Goal: Communication & Community: Connect with others

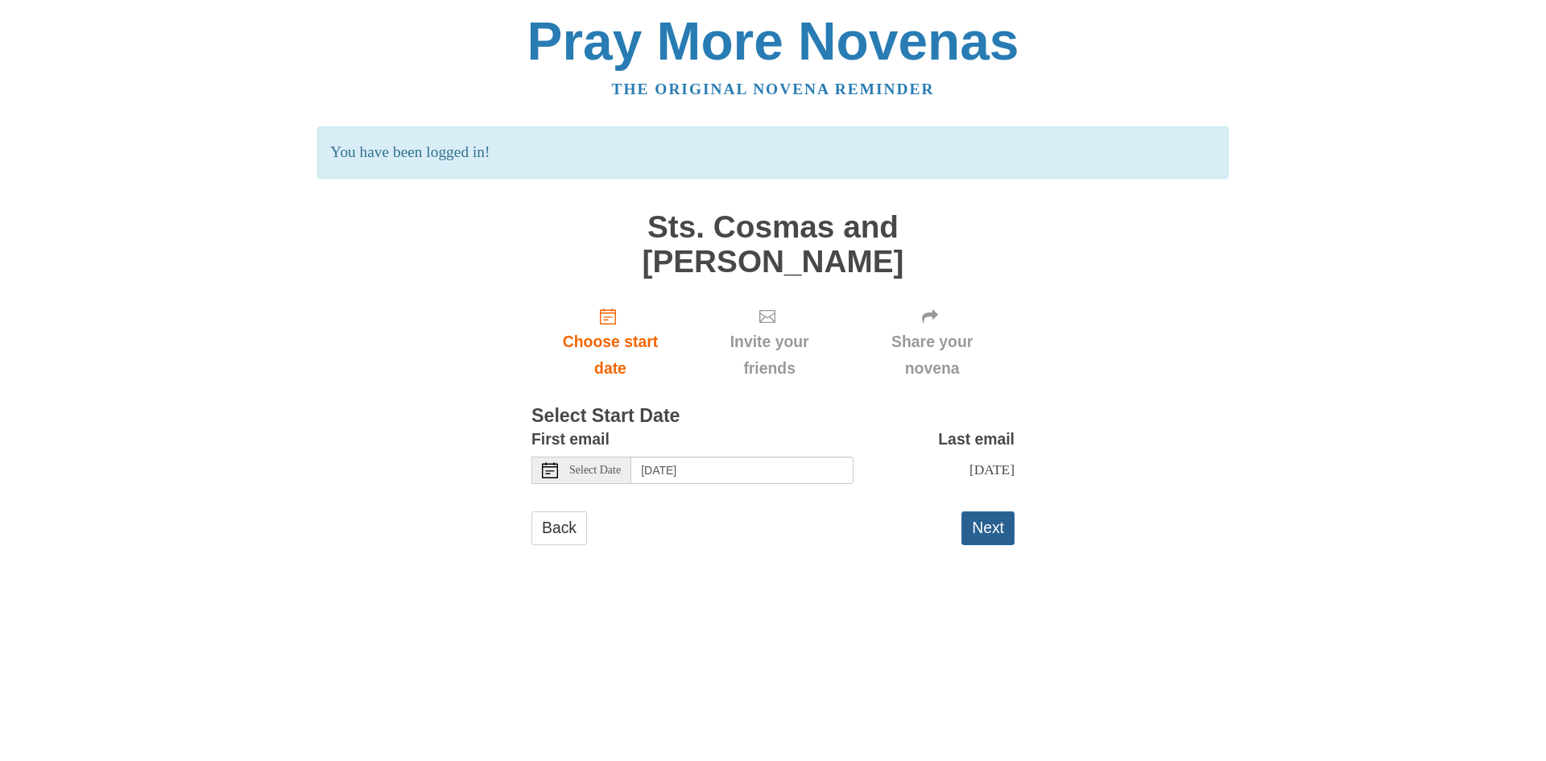
click at [996, 523] on button "Next" at bounding box center [987, 527] width 53 height 33
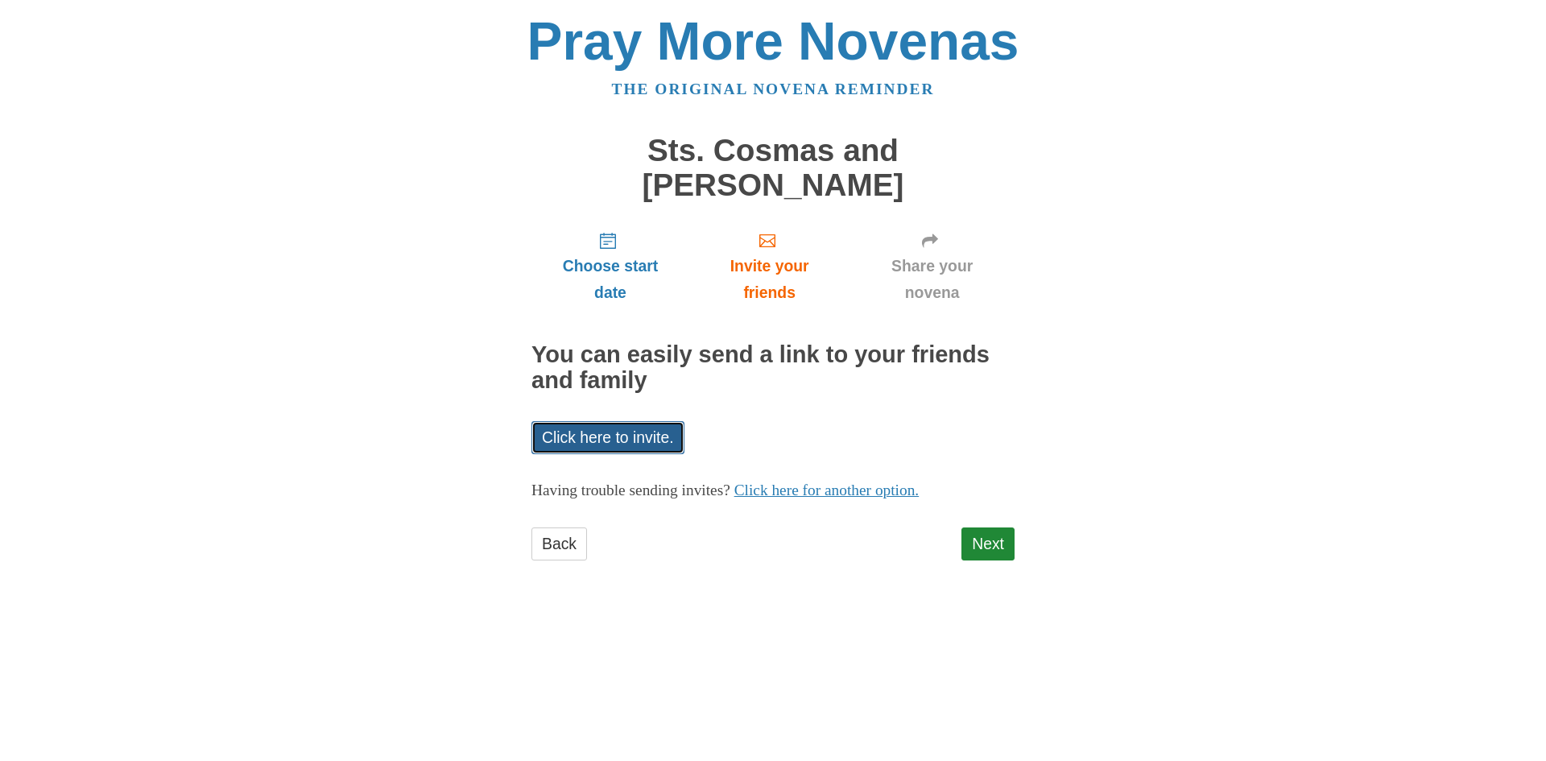
click at [639, 424] on link "Click here to invite." at bounding box center [607, 437] width 153 height 33
click at [639, 431] on link "Click here to invite." at bounding box center [607, 437] width 153 height 33
click at [630, 432] on link "Click here to invite." at bounding box center [607, 437] width 153 height 33
click at [900, 493] on link "Click here for another option." at bounding box center [826, 490] width 185 height 17
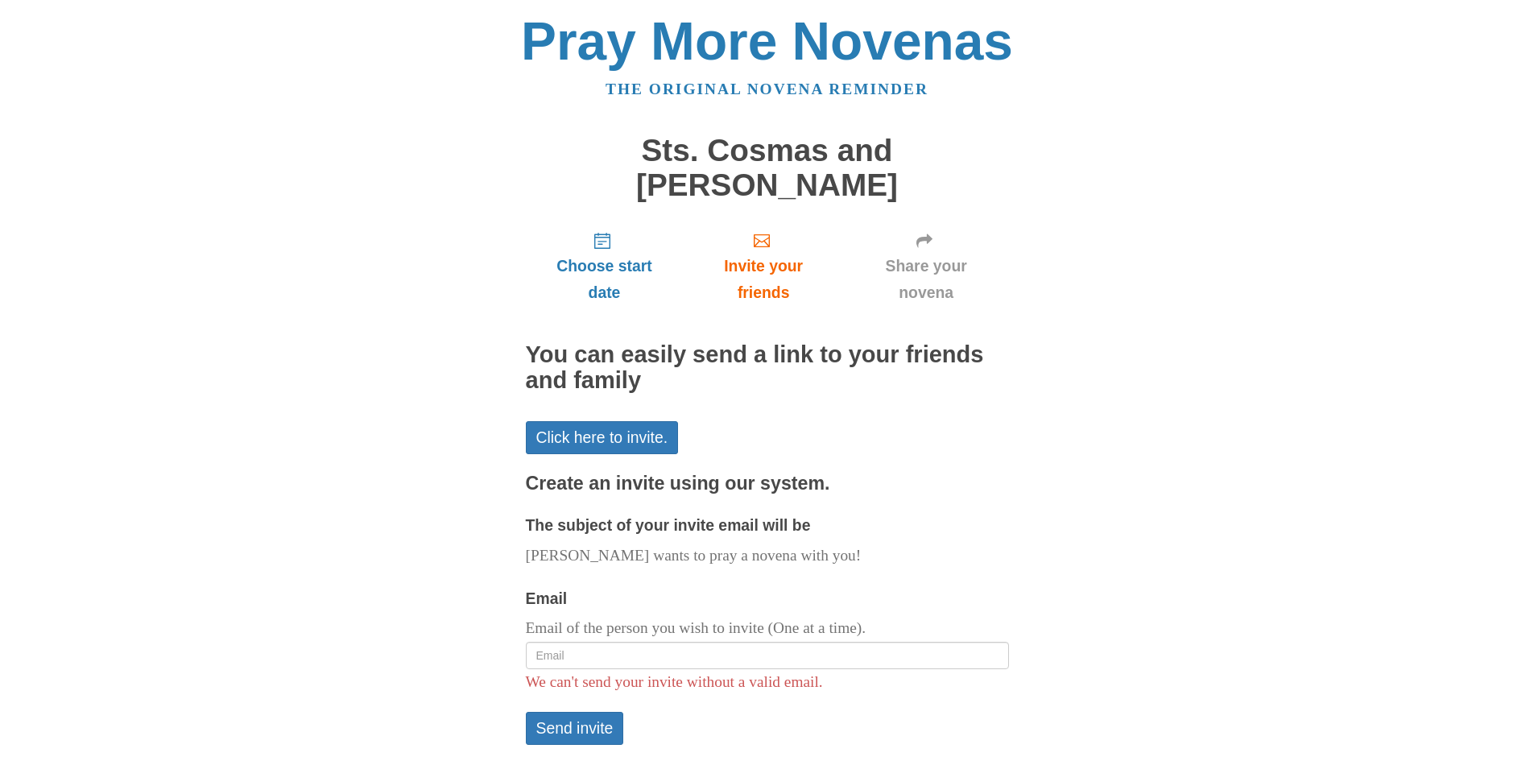
scroll to position [122, 0]
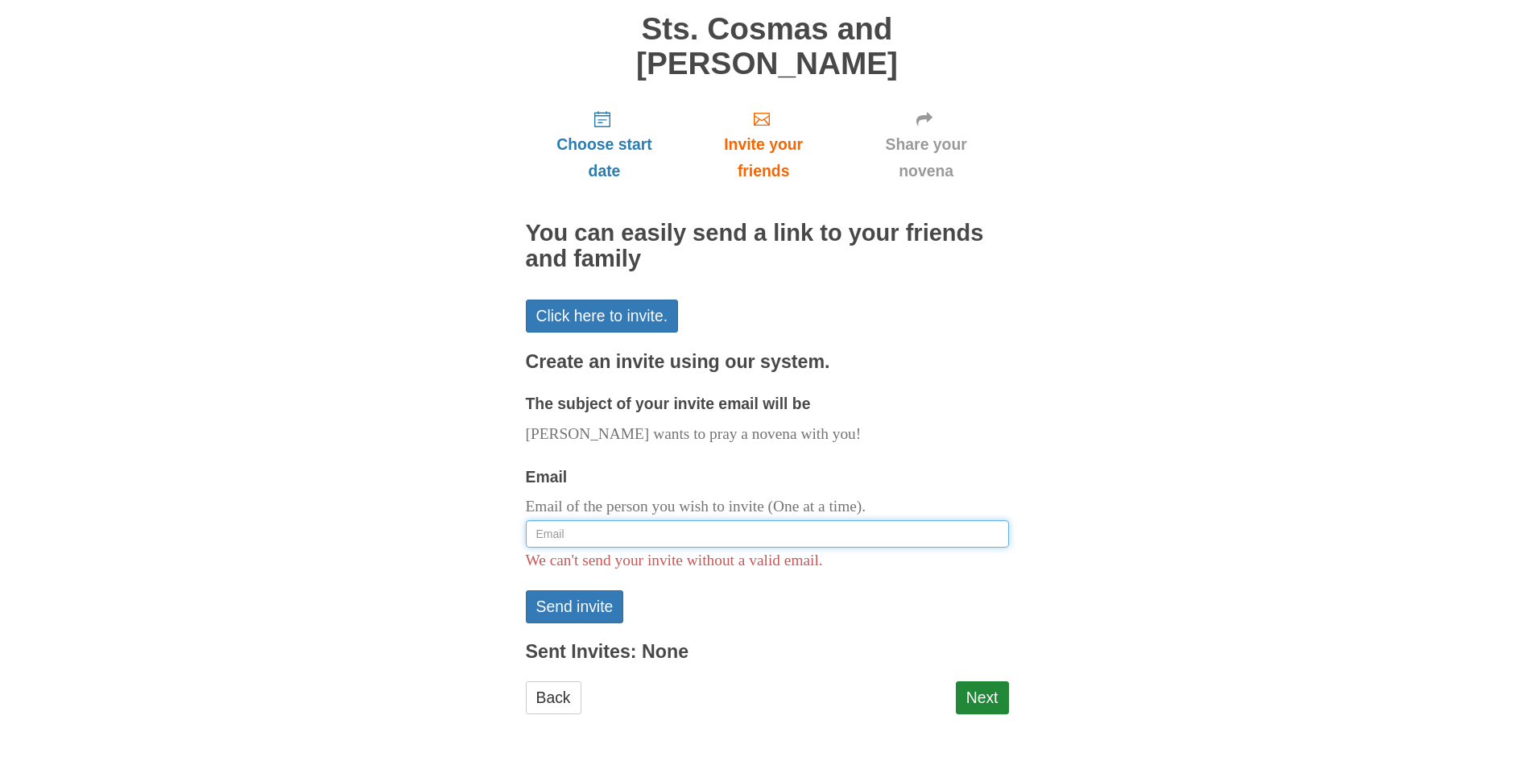
click at [843, 538] on input "Email" at bounding box center [767, 533] width 483 height 27
paste input "Jblair1432@gmail.com"
click at [650, 527] on input "Jblair1432@gmail.com" at bounding box center [767, 533] width 483 height 27
click at [657, 531] on input "Jblair1432@gmail.com" at bounding box center [767, 533] width 483 height 27
type input "Jblair1432@gmail.com"
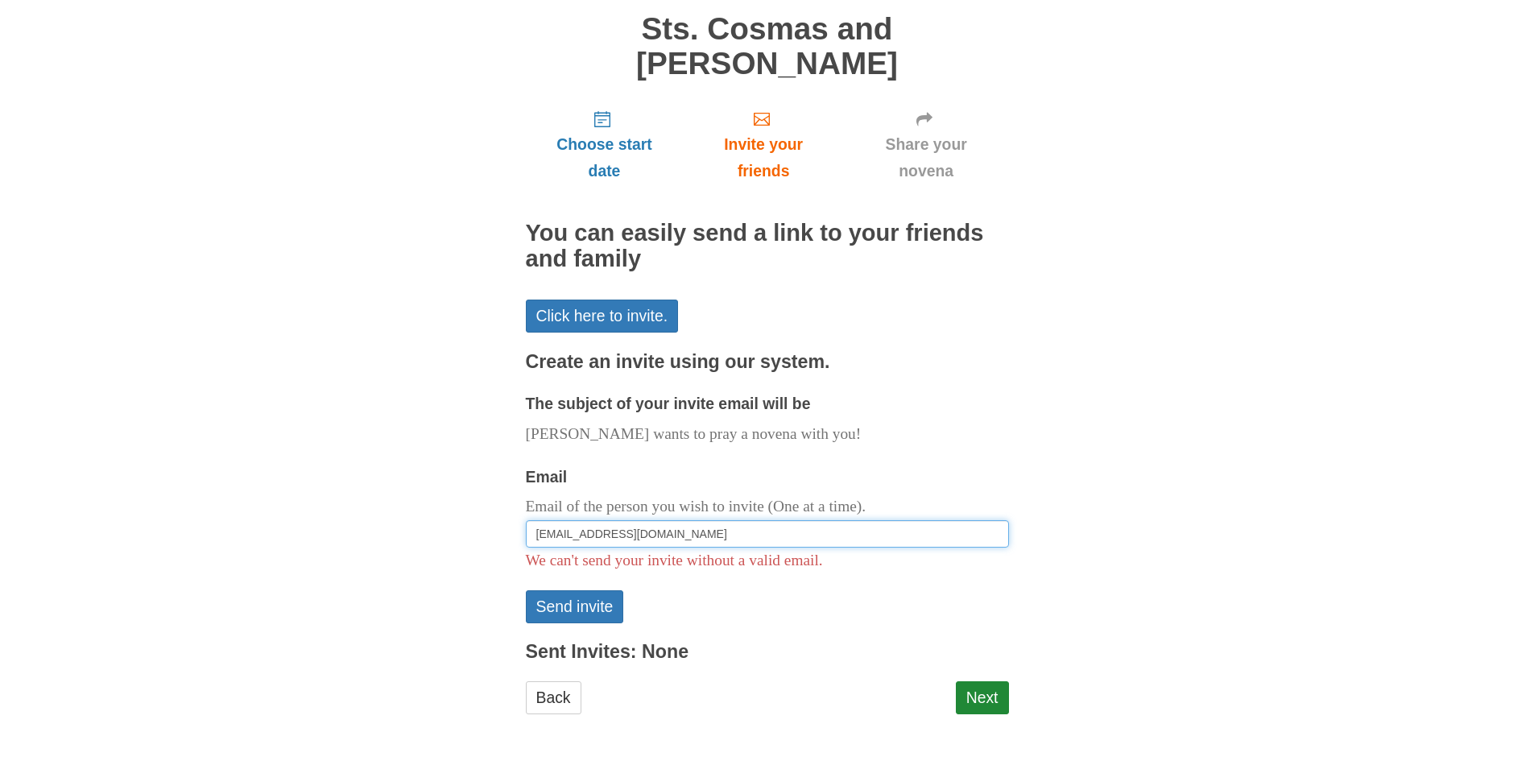
click at [526, 590] on button "Send invite" at bounding box center [575, 606] width 98 height 33
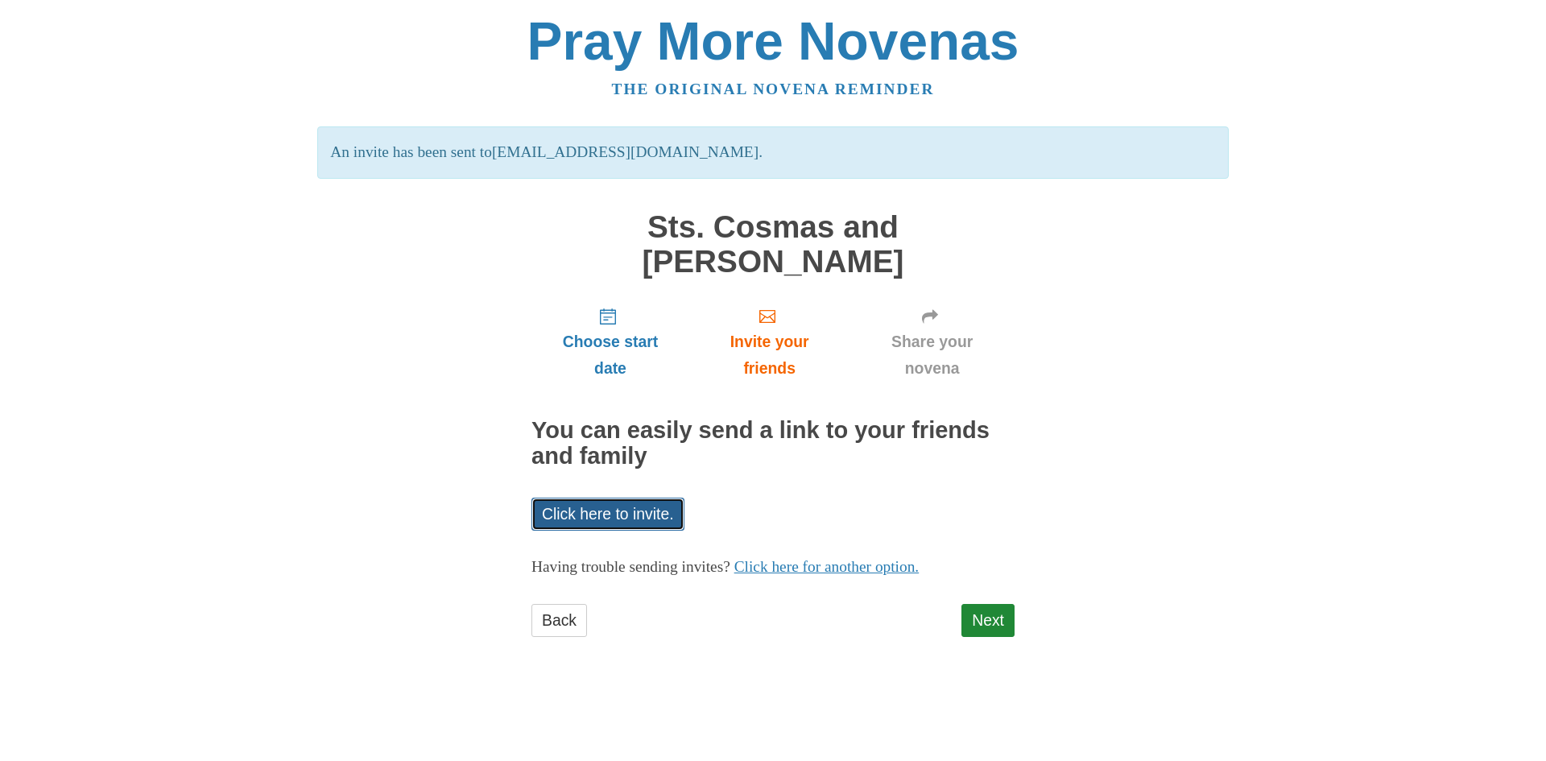
click at [643, 516] on link "Click here to invite." at bounding box center [607, 514] width 153 height 33
click at [831, 572] on link "Click here for another option." at bounding box center [826, 566] width 185 height 17
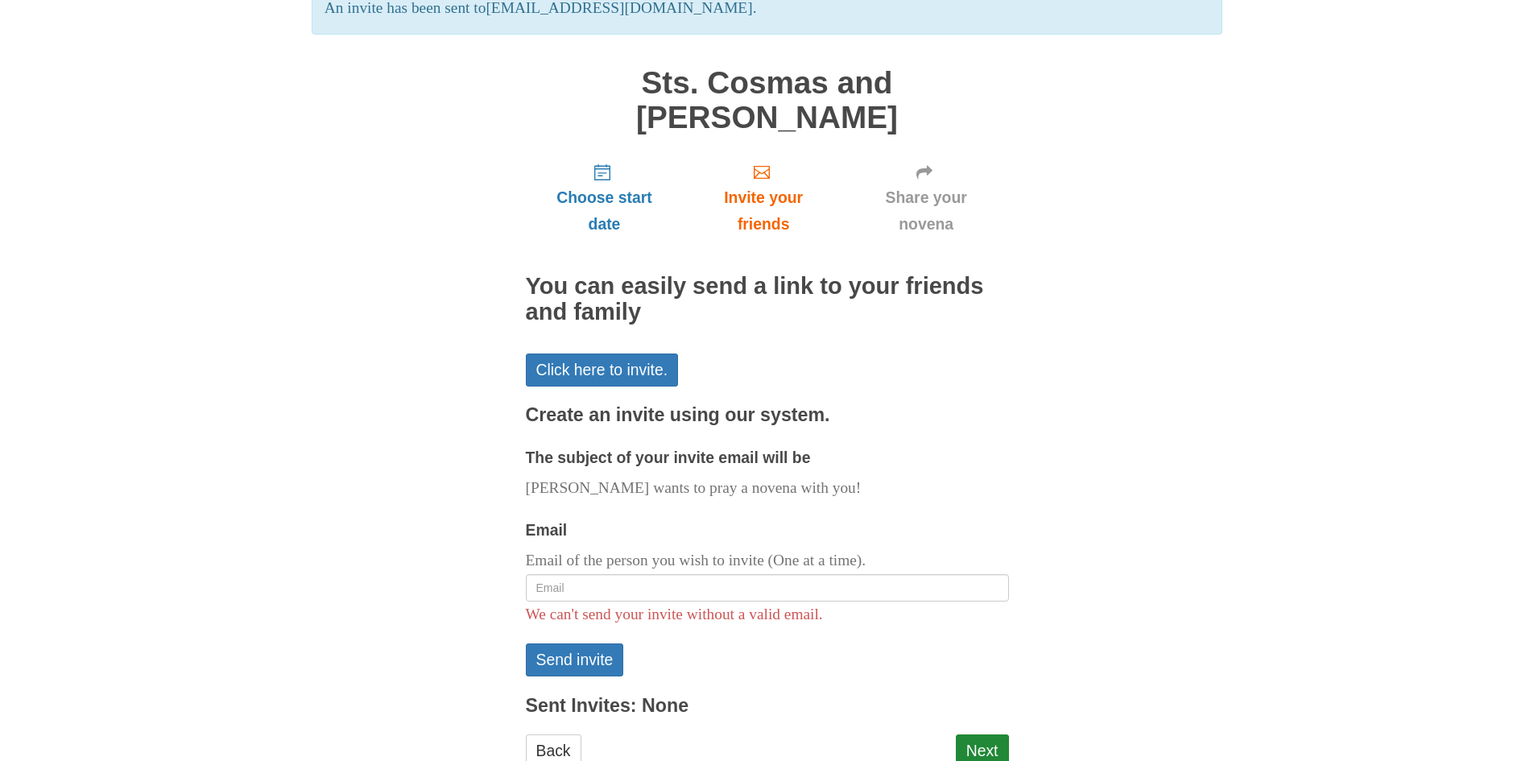
scroll to position [145, 0]
click at [762, 592] on input "Email" at bounding box center [767, 586] width 483 height 27
type input "[EMAIL_ADDRESS][DOMAIN_NAME]"
click at [598, 658] on button "Send invite" at bounding box center [575, 659] width 98 height 33
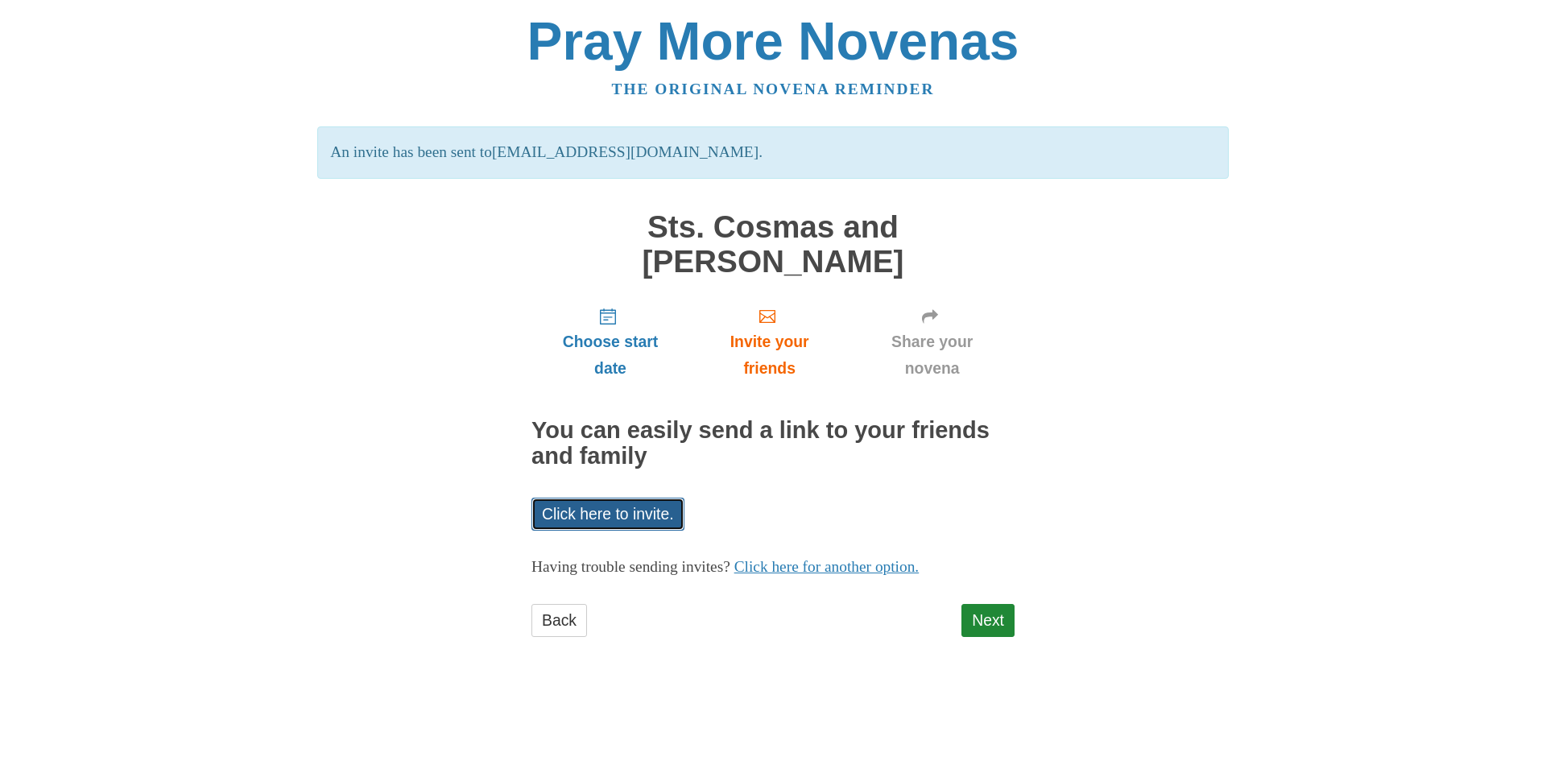
click at [651, 522] on link "Click here to invite." at bounding box center [607, 514] width 153 height 33
click at [920, 572] on link "Click here for another option." at bounding box center [826, 566] width 185 height 17
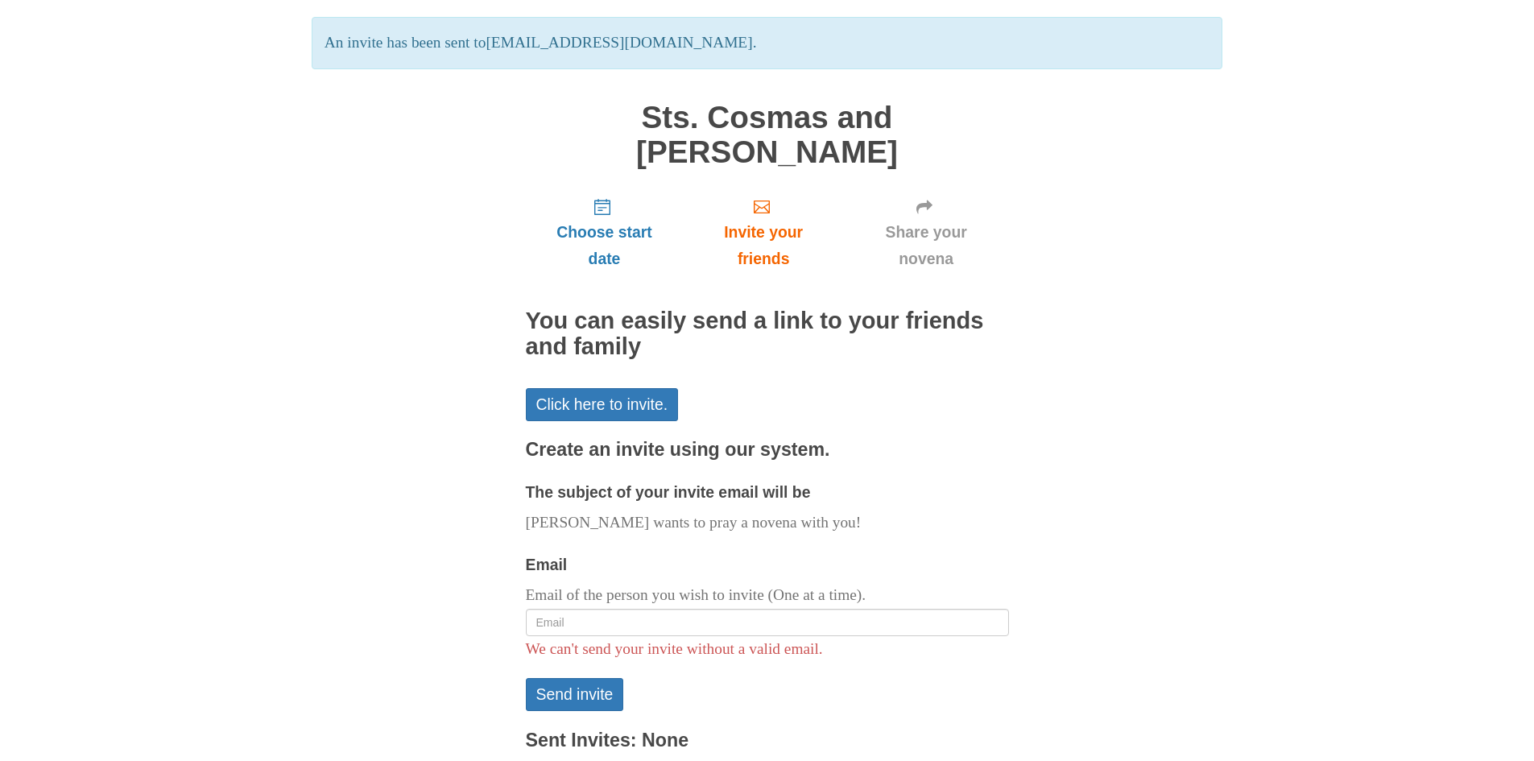
scroll to position [112, 0]
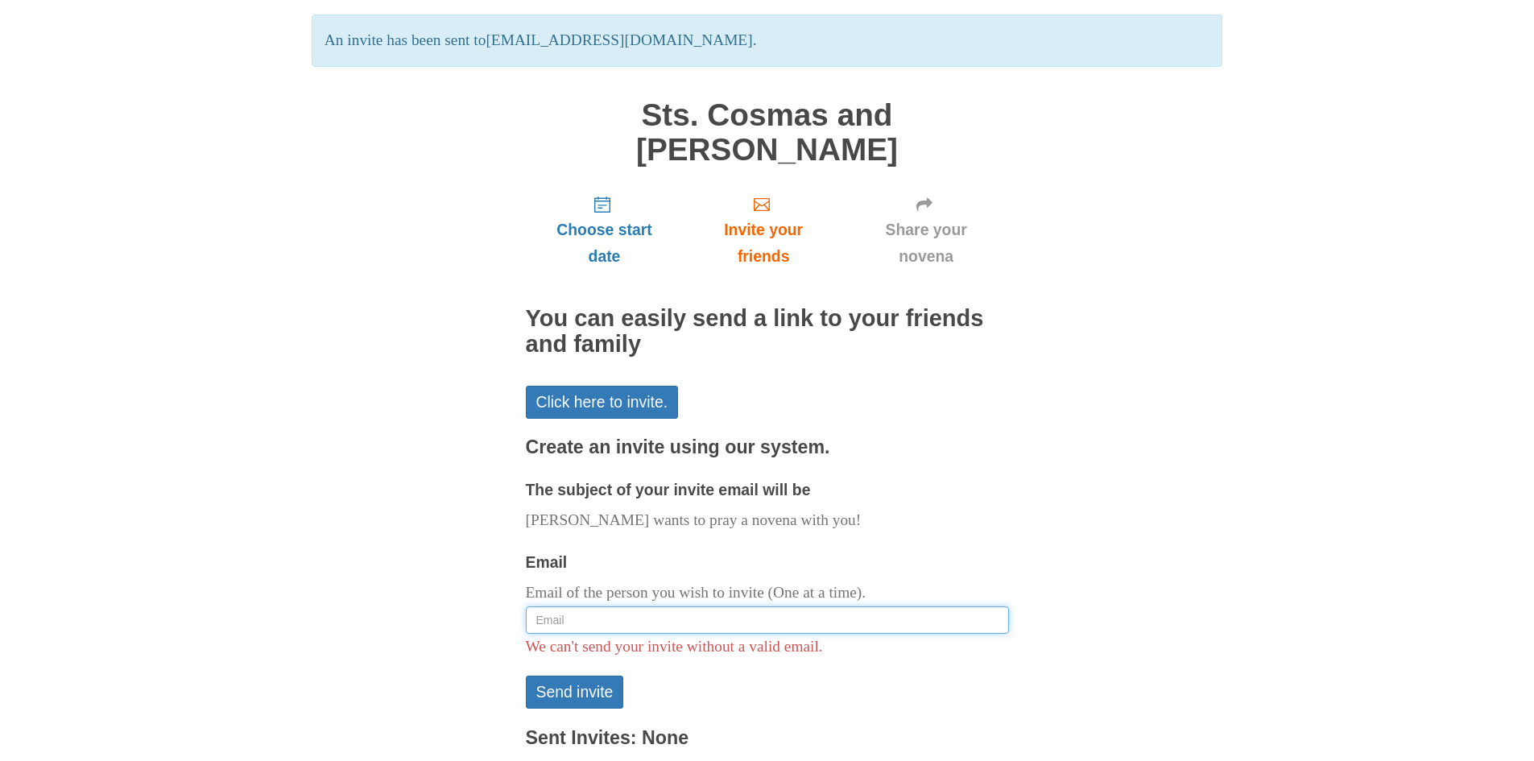
click at [794, 609] on input "Email" at bounding box center [767, 619] width 483 height 27
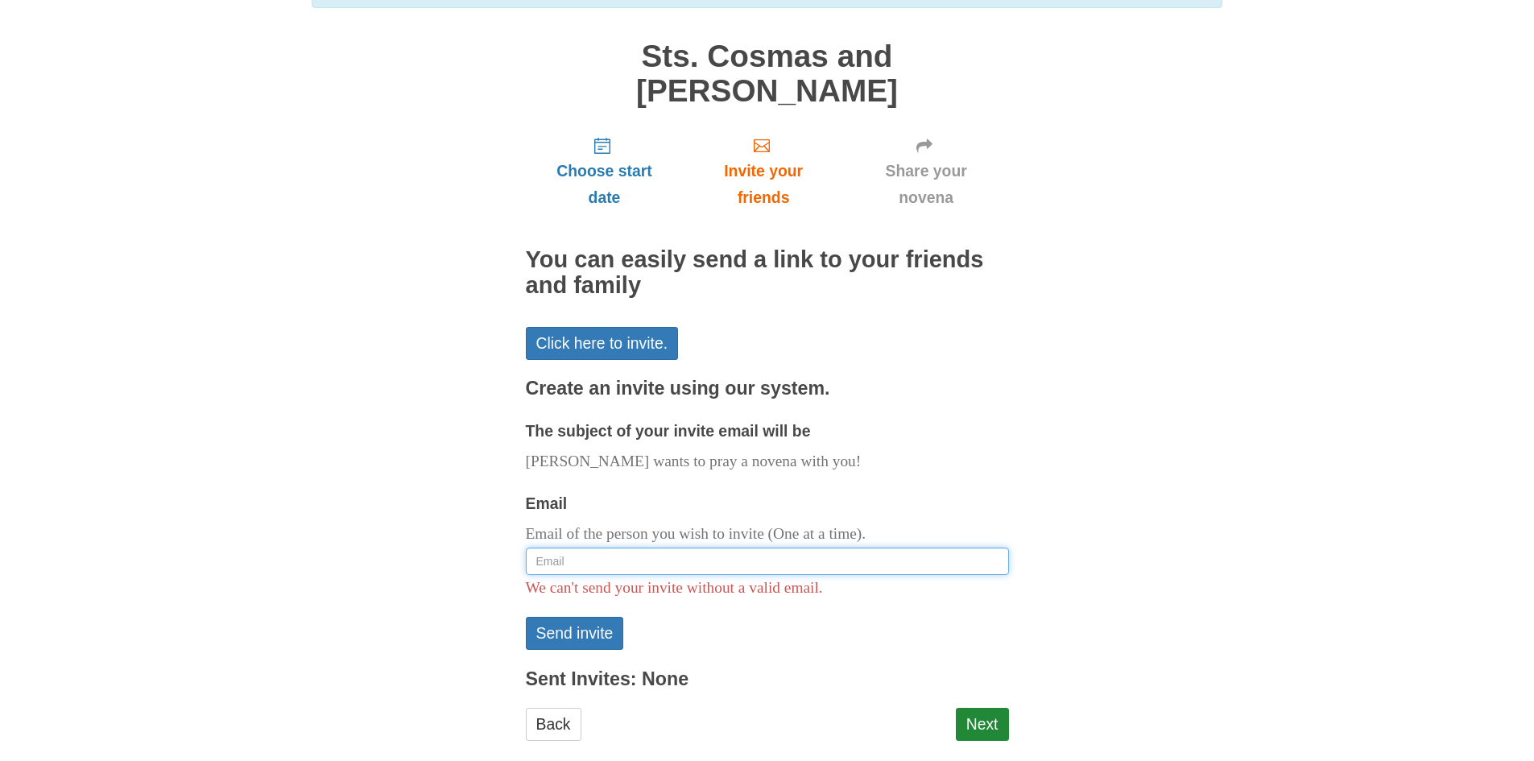
scroll to position [197, 0]
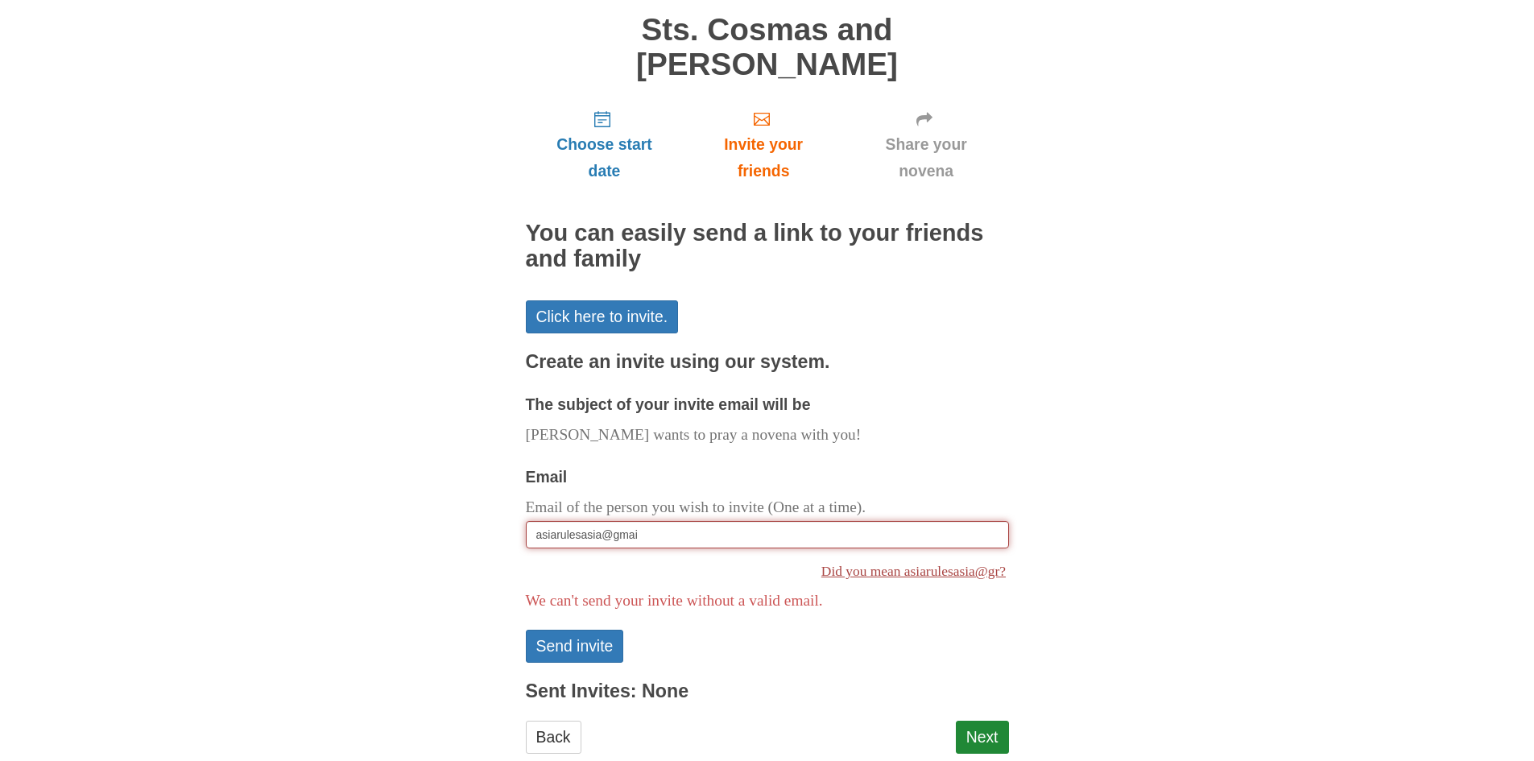
click at [719, 538] on input "asiarulesasia@gmai" at bounding box center [767, 534] width 483 height 27
paste input "solo.pl@gmail.com"
click at [719, 538] on input "[DOMAIN_NAME][EMAIL_ADDRESS][DOMAIN_NAME]" at bounding box center [767, 534] width 483 height 27
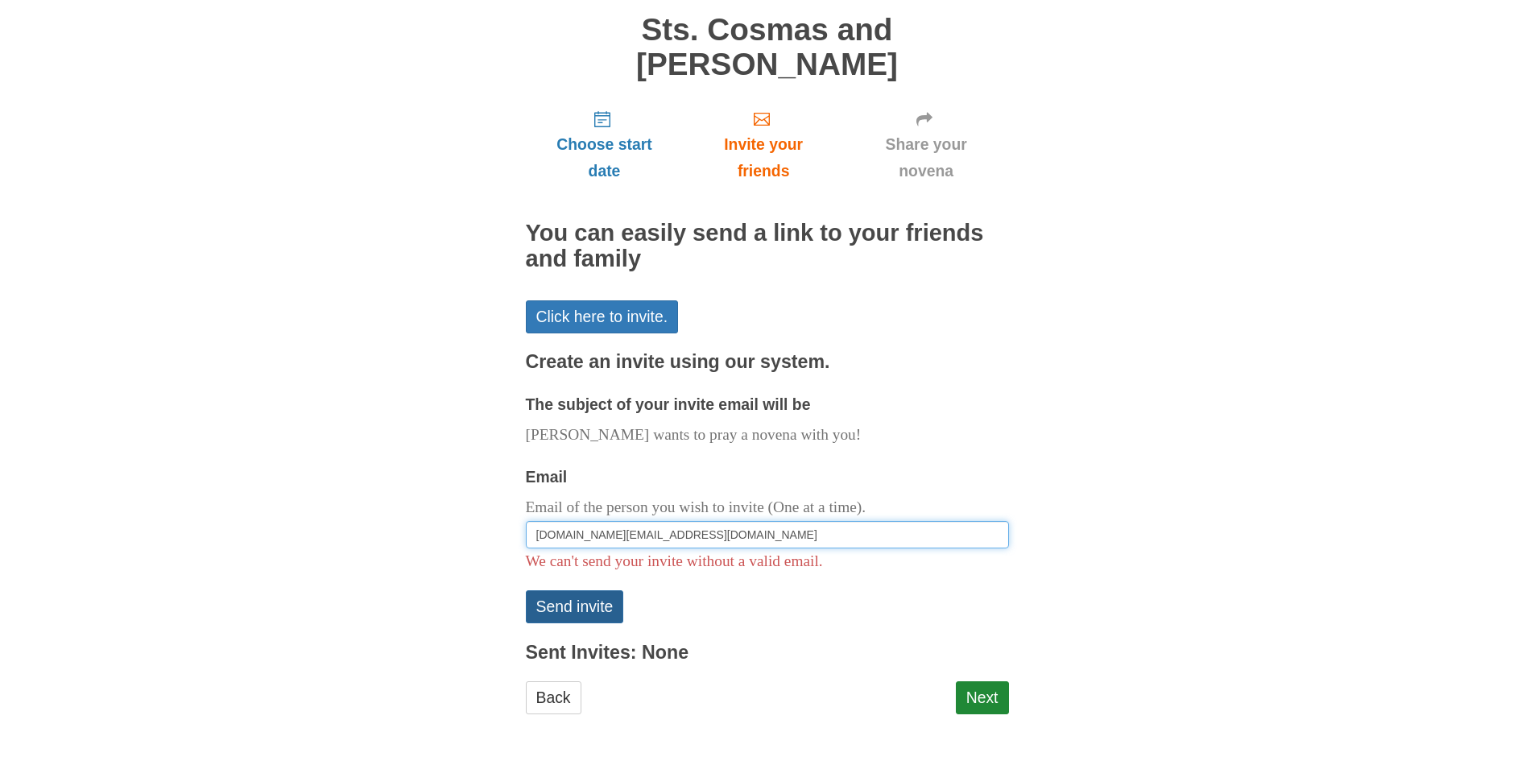
type input "[DOMAIN_NAME][EMAIL_ADDRESS][DOMAIN_NAME]"
click at [614, 607] on button "Send invite" at bounding box center [575, 606] width 98 height 33
